Goal: Transaction & Acquisition: Purchase product/service

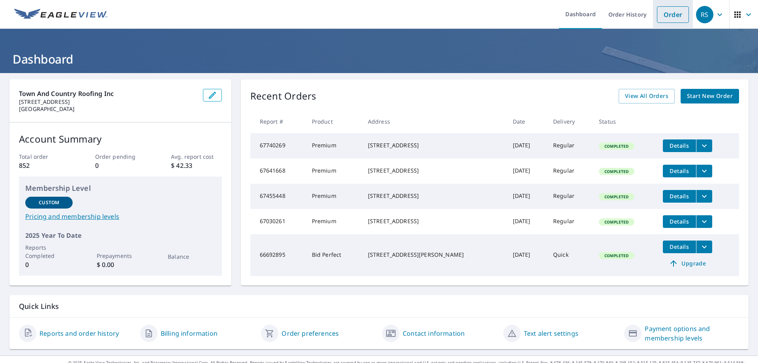
click at [677, 13] on link "Order" at bounding box center [673, 14] width 32 height 17
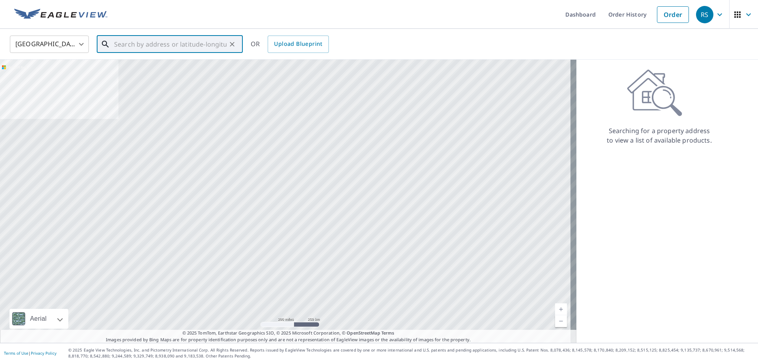
drag, startPoint x: 138, startPoint y: 40, endPoint x: 300, endPoint y: 68, distance: 164.9
click at [138, 40] on input "text" at bounding box center [170, 44] width 113 height 22
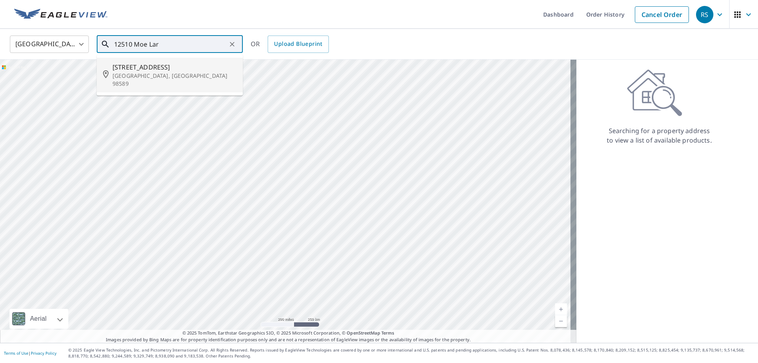
click at [163, 76] on p "[GEOGRAPHIC_DATA], [GEOGRAPHIC_DATA] 98589" at bounding box center [175, 80] width 124 height 16
type input "[STREET_ADDRESS]"
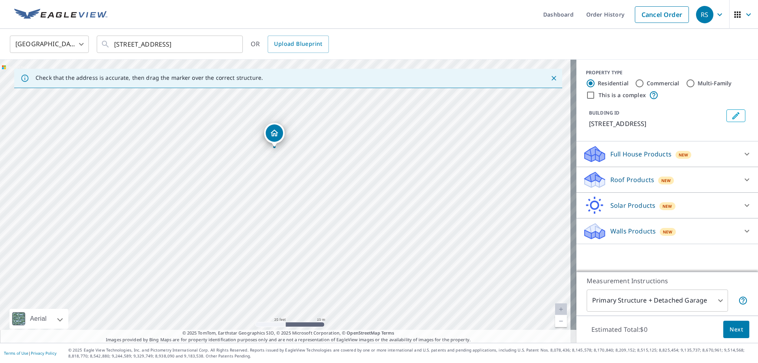
click at [628, 182] on p "Roof Products" at bounding box center [632, 179] width 44 height 9
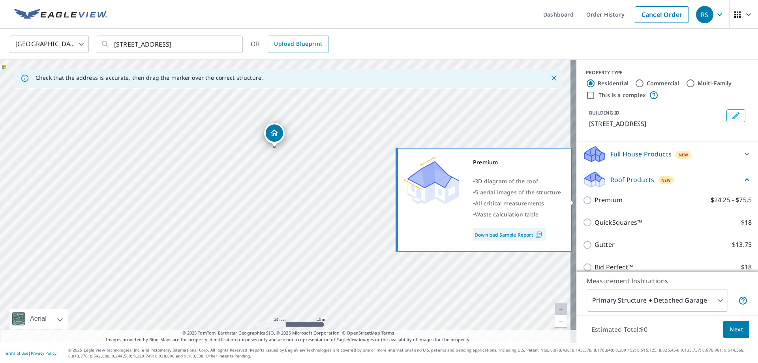
click at [583, 200] on input "Premium $24.25 - $75.5" at bounding box center [589, 199] width 12 height 9
checkbox input "true"
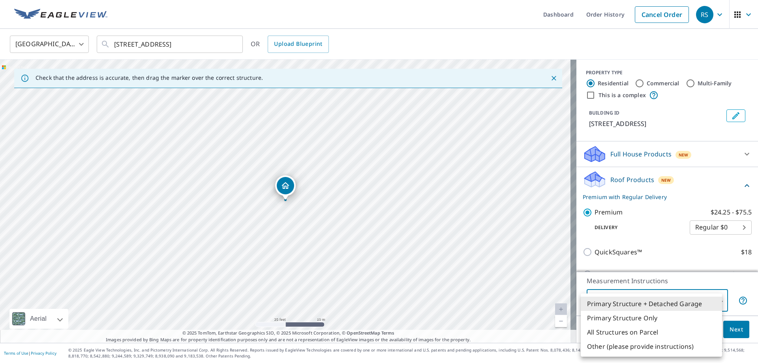
click at [709, 297] on body "RS RS Dashboard Order History Cancel Order RS [GEOGRAPHIC_DATA] [GEOGRAPHIC_DAT…" at bounding box center [379, 181] width 758 height 363
click at [737, 331] on div at bounding box center [379, 181] width 758 height 363
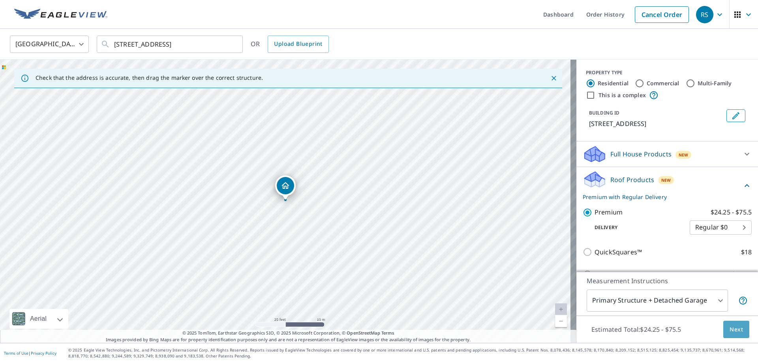
click at [732, 332] on span "Next" at bounding box center [736, 330] width 13 height 10
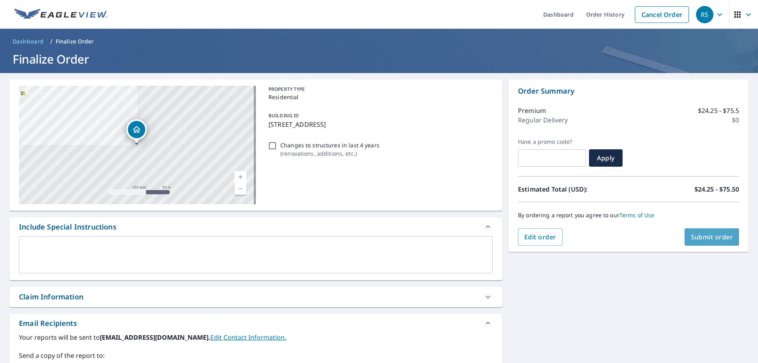
click at [705, 239] on span "Submit order" at bounding box center [712, 237] width 42 height 9
checkbox input "true"
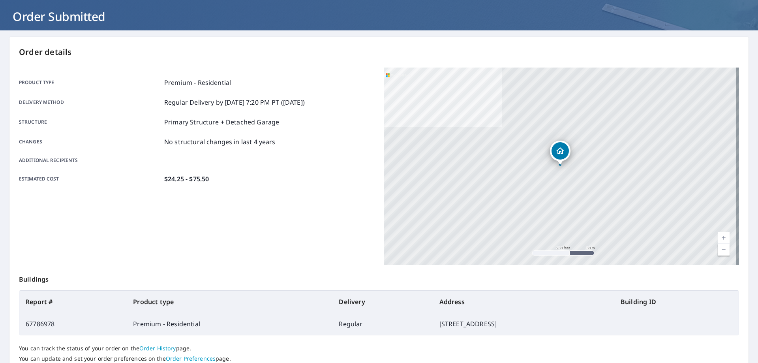
scroll to position [102, 0]
